Goal: Book appointment/travel/reservation

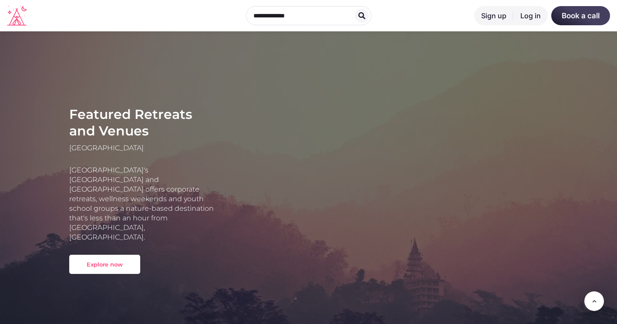
scroll to position [356, 0]
click at [109, 255] on p "Explore now keyboard_arrow_right" at bounding box center [143, 266] width 148 height 22
click at [113, 255] on link "Explore now keyboard_arrow_right" at bounding box center [104, 264] width 71 height 19
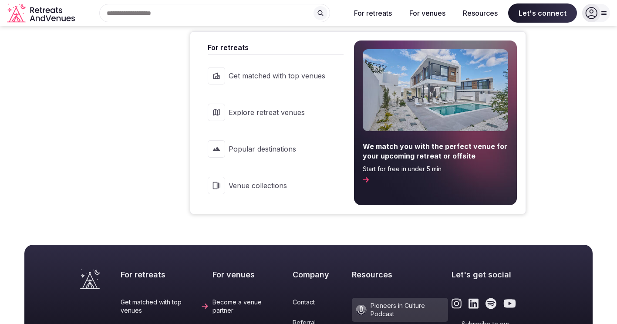
click at [373, 10] on button "For retreats" at bounding box center [373, 12] width 52 height 19
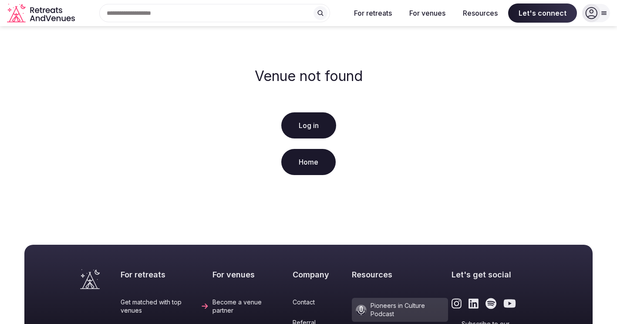
click at [367, 10] on button "For retreats" at bounding box center [373, 12] width 52 height 19
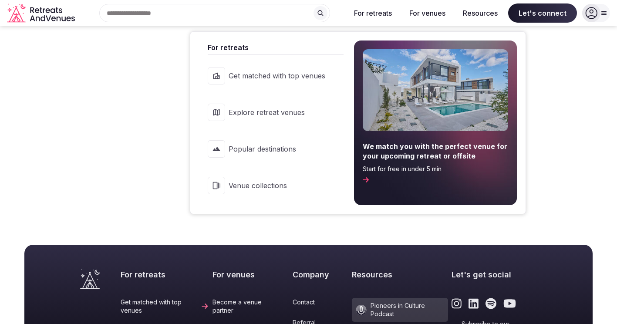
click at [265, 103] on link "Explore retreat venues" at bounding box center [271, 112] width 144 height 35
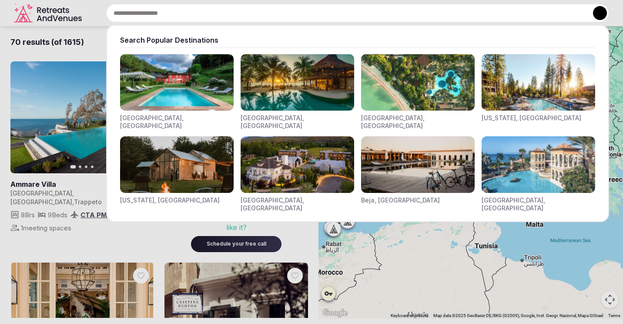
click at [144, 9] on input "text" at bounding box center [357, 13] width 503 height 18
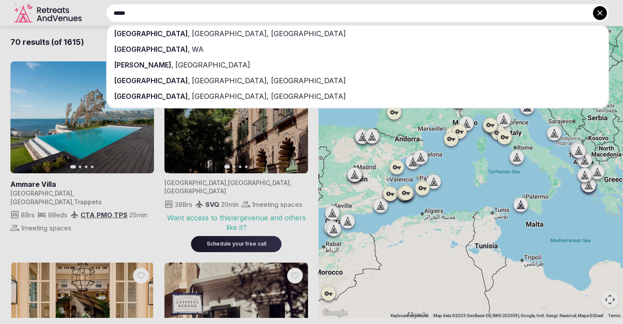
type input "*****"
click at [151, 37] on div "Vancouver , BC, Canada" at bounding box center [357, 34] width 501 height 16
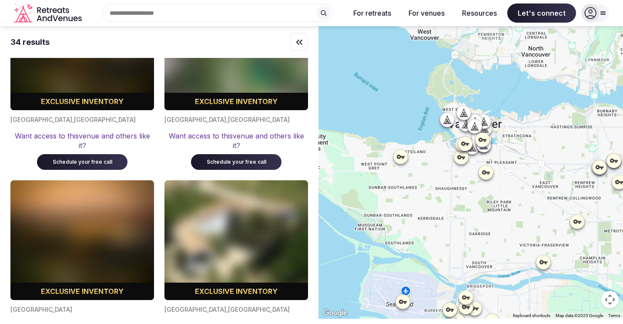
scroll to position [1708, 0]
